Goal: Find specific page/section

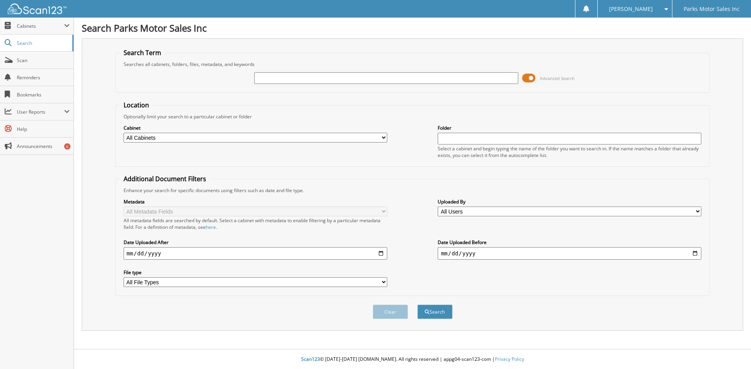
click at [280, 81] on input "text" at bounding box center [385, 78] width 263 height 12
type input "253960"
click at [417, 305] on button "Search" at bounding box center [434, 312] width 35 height 14
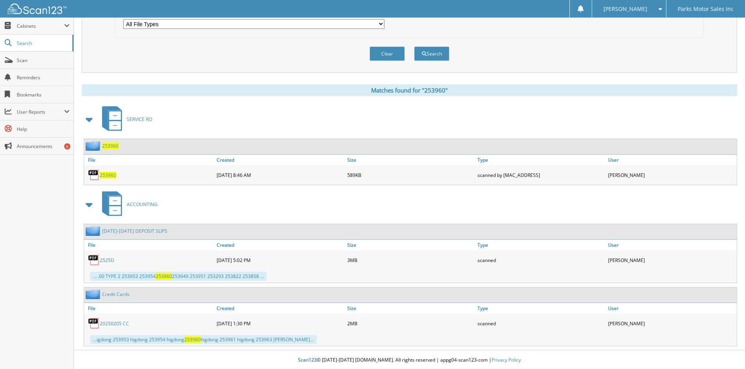
scroll to position [260, 0]
click at [108, 172] on span "253960" at bounding box center [108, 174] width 16 height 7
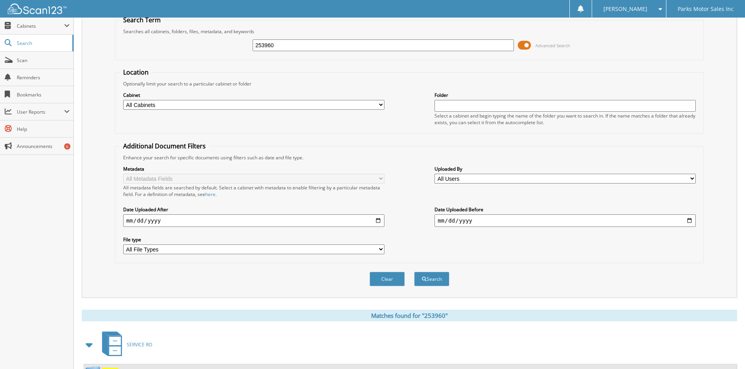
scroll to position [25, 0]
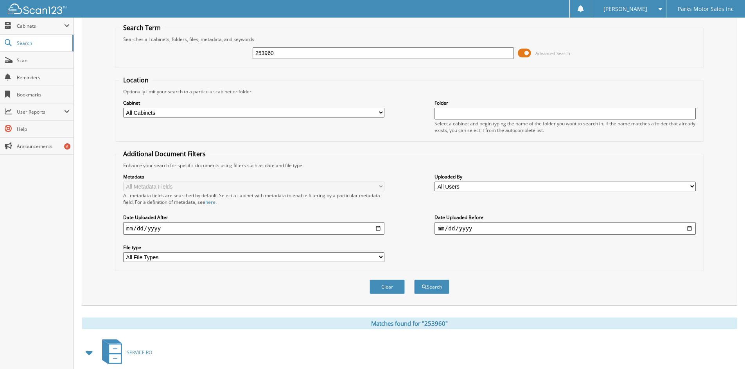
click at [276, 55] on input "253960" at bounding box center [383, 53] width 261 height 12
type input "256282"
click at [414, 280] on button "Search" at bounding box center [431, 287] width 35 height 14
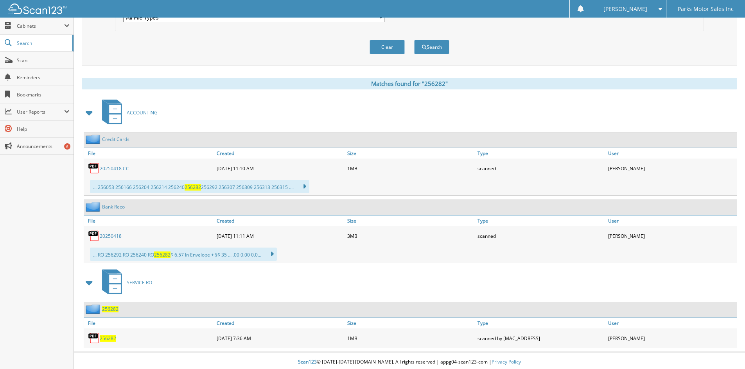
scroll to position [268, 0]
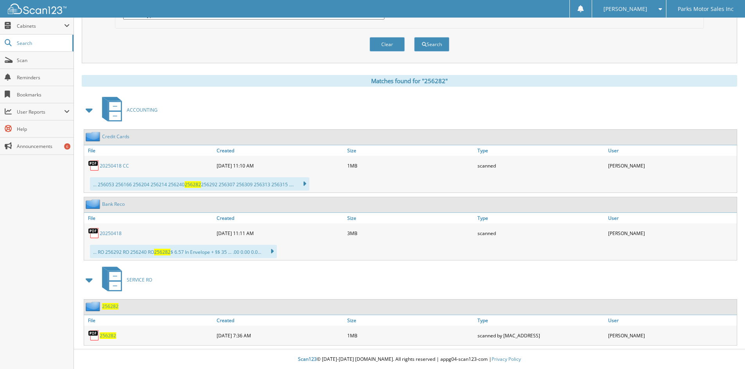
click at [109, 337] on span "256282" at bounding box center [108, 336] width 16 height 7
